Goal: Information Seeking & Learning: Understand process/instructions

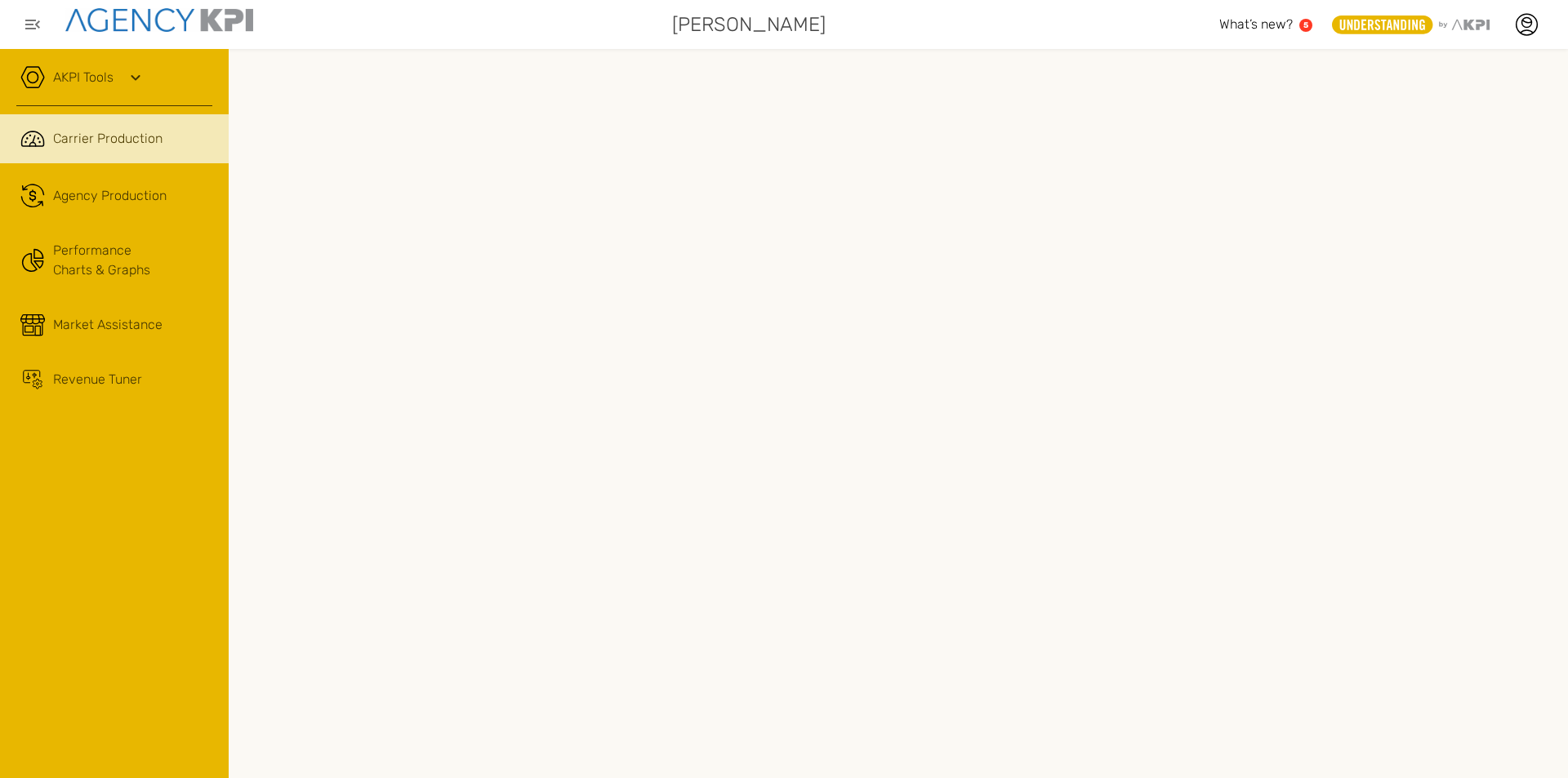
click at [133, 72] on icon at bounding box center [136, 78] width 19 height 19
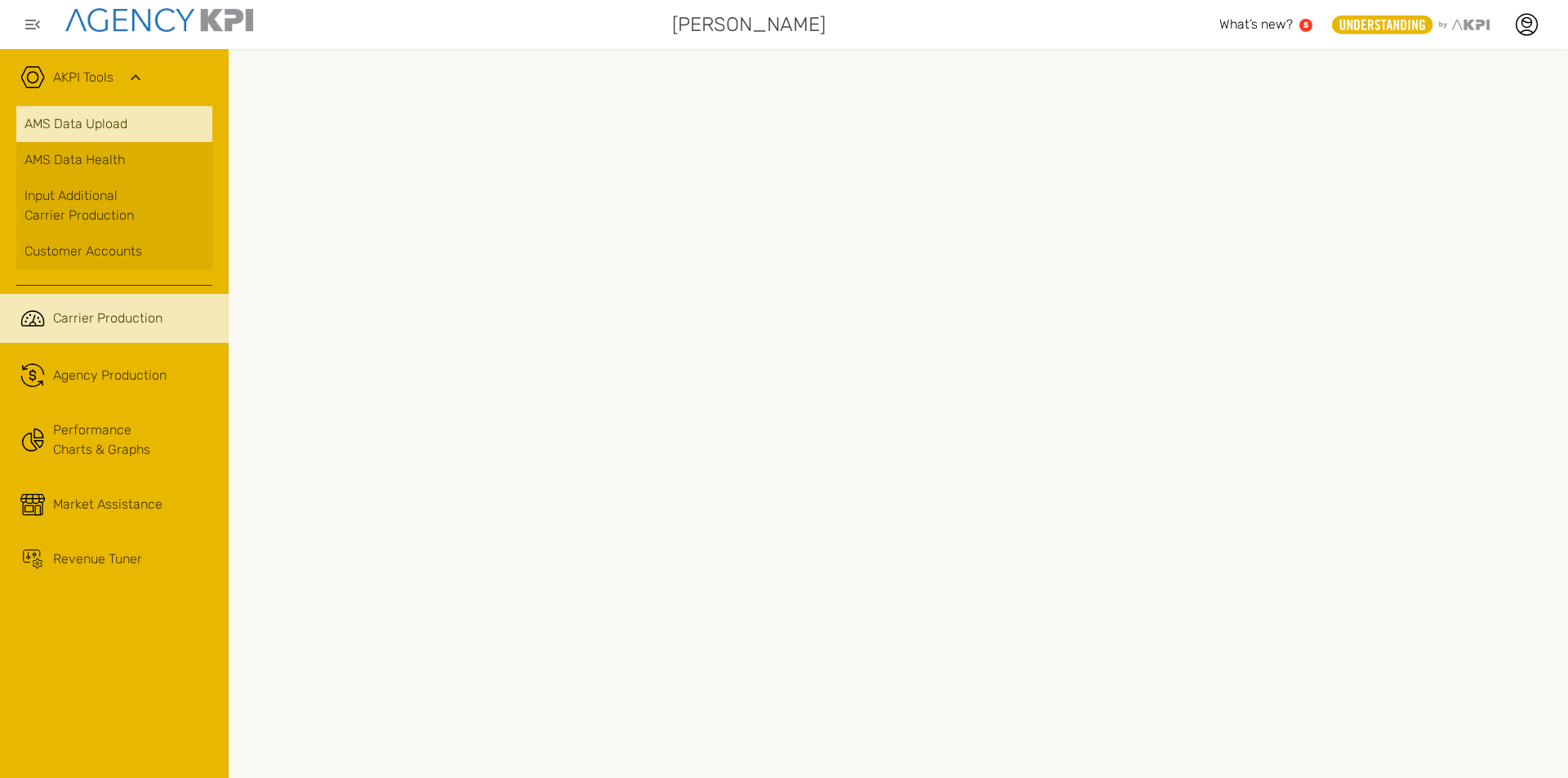
click at [121, 120] on link "AMS Data Upload" at bounding box center [115, 124] width 196 height 36
